Goal: Use online tool/utility: Use online tool/utility

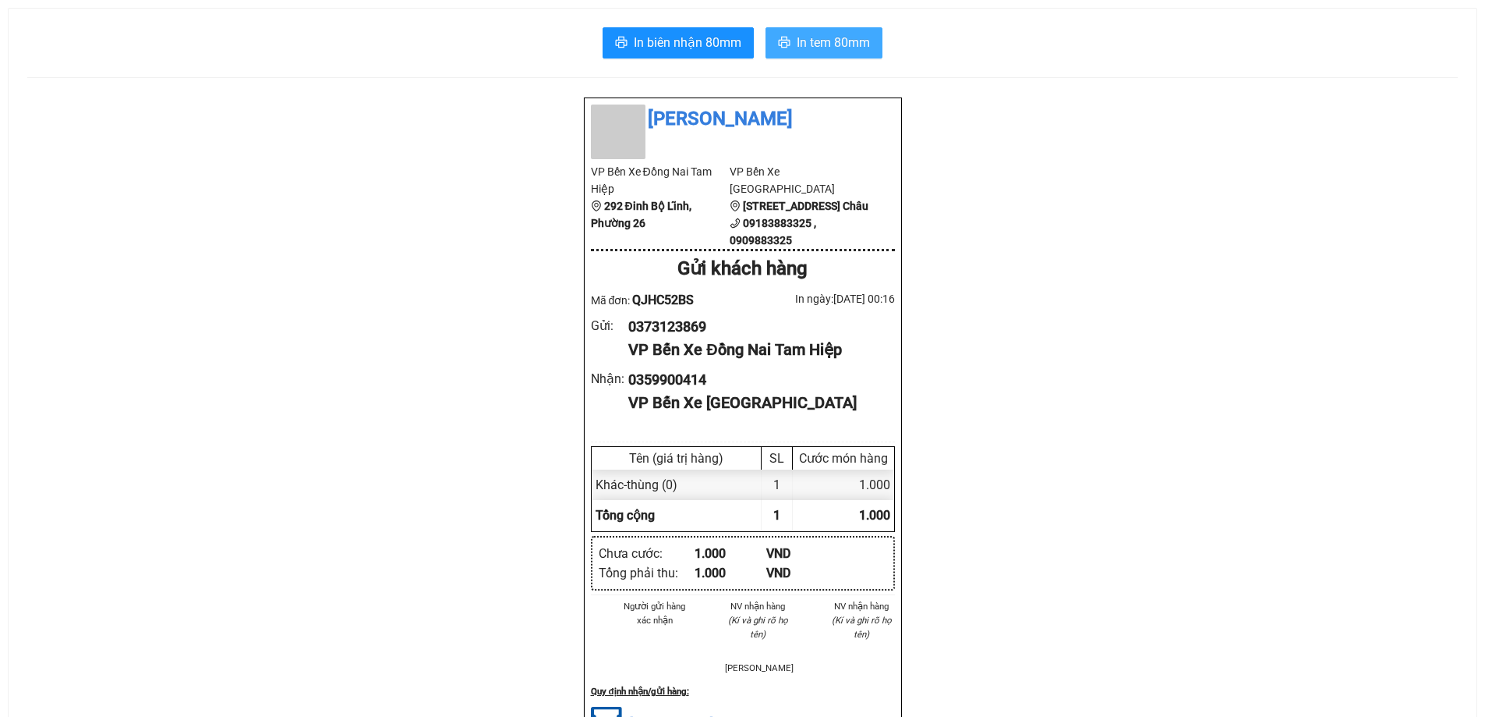
click at [822, 35] on span "In tem 80mm" at bounding box center [833, 42] width 73 height 19
click at [841, 48] on span "In tem 80mm" at bounding box center [833, 42] width 73 height 19
click at [816, 44] on span "In tem 80mm" at bounding box center [833, 42] width 73 height 19
click at [717, 48] on span "In biên nhận 80mm" at bounding box center [688, 42] width 108 height 19
click at [851, 41] on span "In tem 80mm" at bounding box center [833, 42] width 73 height 19
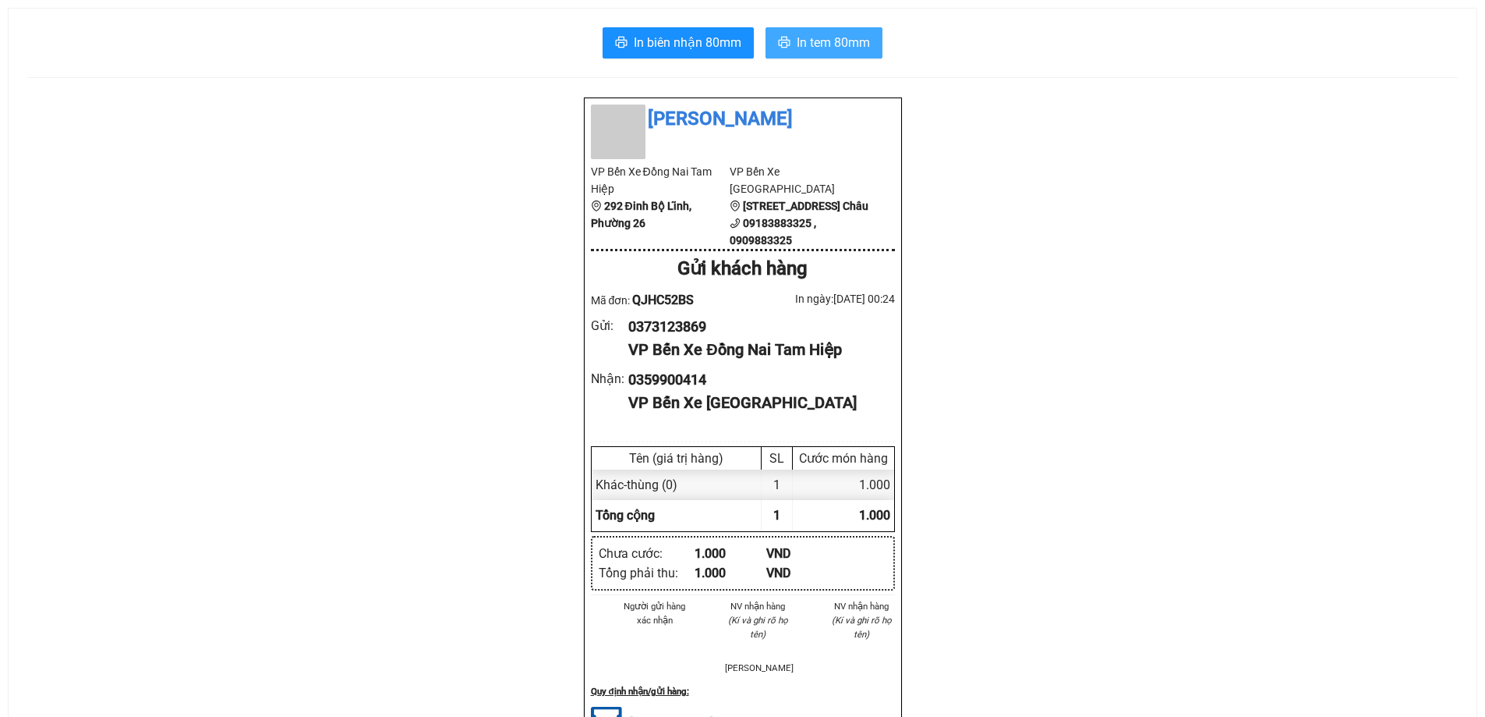
click at [815, 42] on span "In tem 80mm" at bounding box center [833, 42] width 73 height 19
click at [841, 41] on span "In tem 80mm" at bounding box center [833, 42] width 73 height 19
click at [1100, 325] on div "[PERSON_NAME] VP Bến Xe Đồng Nai Tam Hiệp 292 Đinh Bộ Lĩnh, Phường 26 VP Bến Xe…" at bounding box center [742, 609] width 1431 height 1025
click at [798, 44] on span "In tem 80mm" at bounding box center [833, 42] width 73 height 19
click at [857, 37] on span "In tem 80mm" at bounding box center [833, 42] width 73 height 19
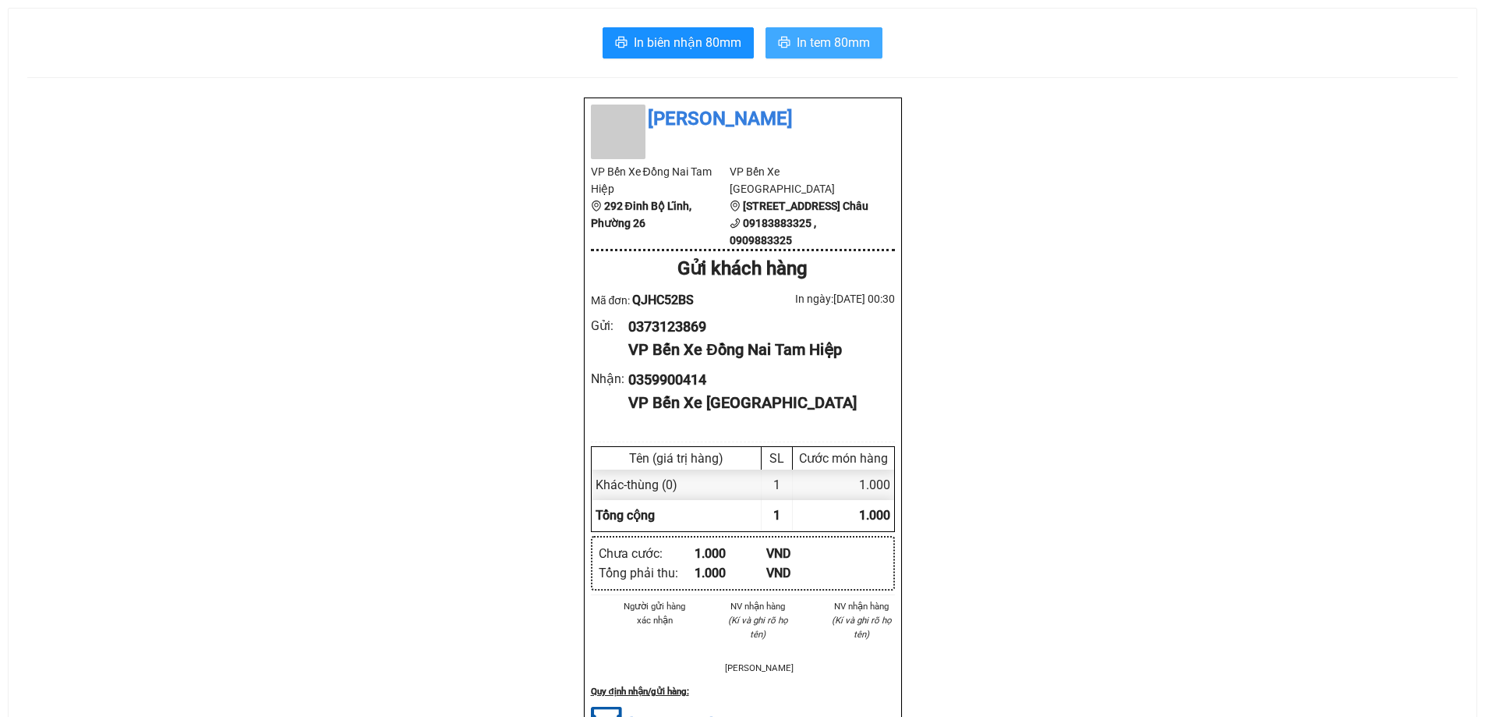
click at [844, 31] on button "In tem 80mm" at bounding box center [824, 42] width 117 height 31
click at [679, 45] on span "In biên nhận 80mm" at bounding box center [688, 42] width 108 height 19
click at [844, 46] on span "In tem 80mm" at bounding box center [833, 42] width 73 height 19
click at [1173, 570] on div "Thanh Phong VP Bến Xe Đồng Nai Tam Hiệp 292 Đinh Bộ Lĩnh, Phường 26 VP Bến Xe […" at bounding box center [742, 609] width 1431 height 1025
